Goal: Navigation & Orientation: Find specific page/section

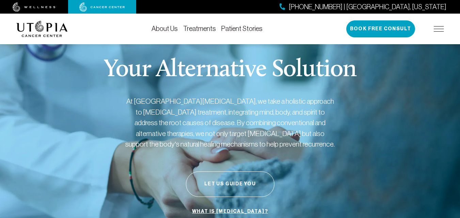
click at [439, 28] on img at bounding box center [439, 28] width 10 height 5
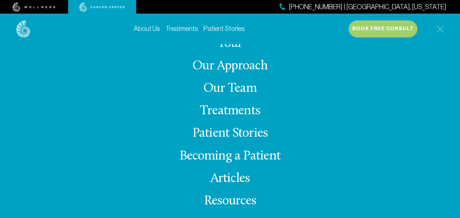
click at [239, 89] on link "Our Team" at bounding box center [229, 88] width 53 height 13
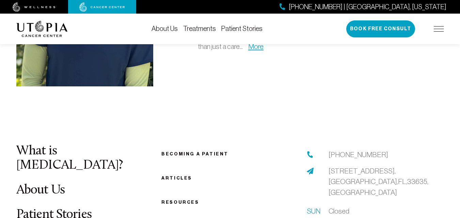
scroll to position [2179, 0]
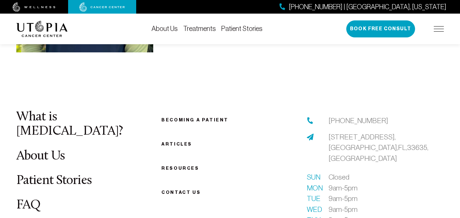
click at [49, 150] on link "About Us" at bounding box center [40, 156] width 49 height 13
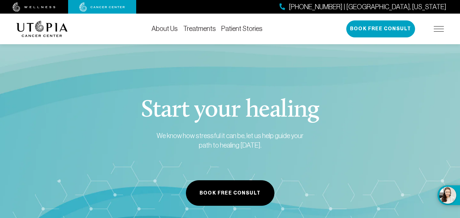
scroll to position [3659, 0]
